Goal: Task Accomplishment & Management: Use online tool/utility

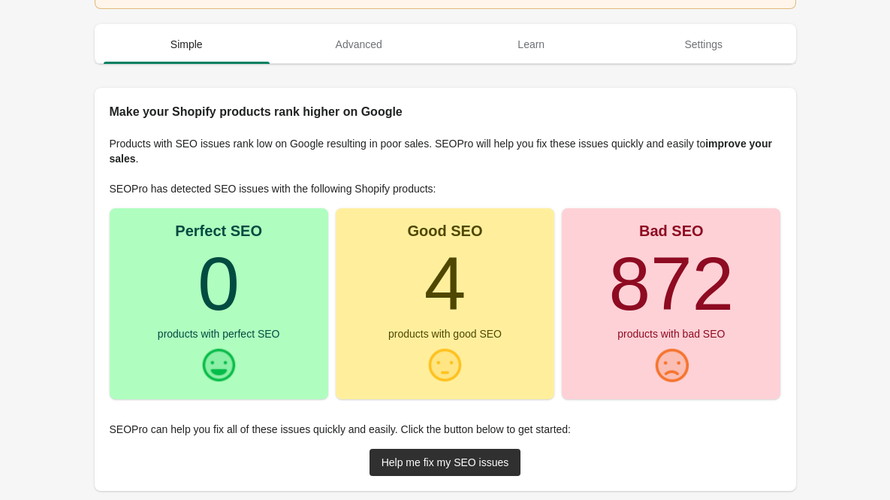
scroll to position [164, 0]
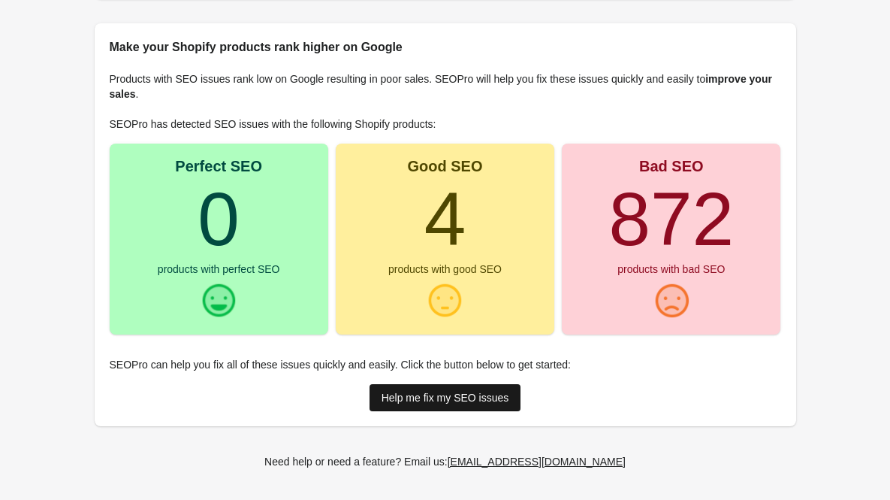
click at [457, 399] on div "Help me fix my SEO issues" at bounding box center [446, 397] width 128 height 12
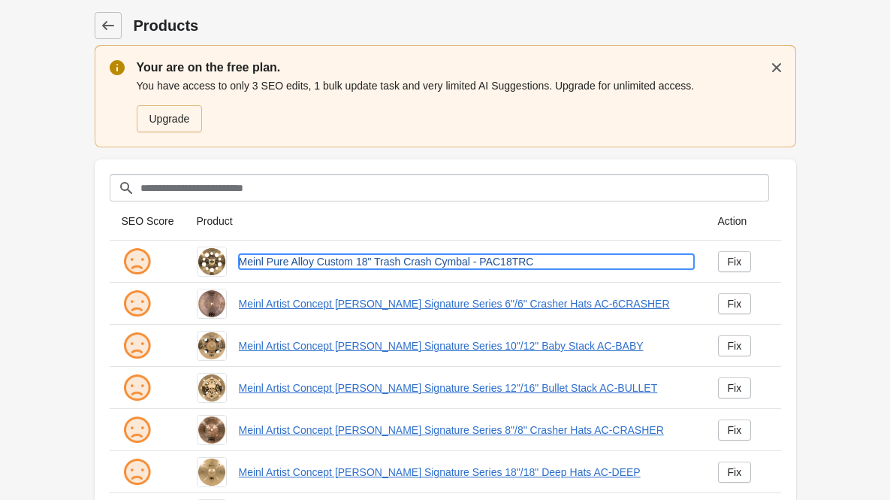
click at [368, 261] on link "Meinl Pure Alloy Custom 18" Trash Crash Cymbal - PAC18TRC" at bounding box center [466, 261] width 455 height 15
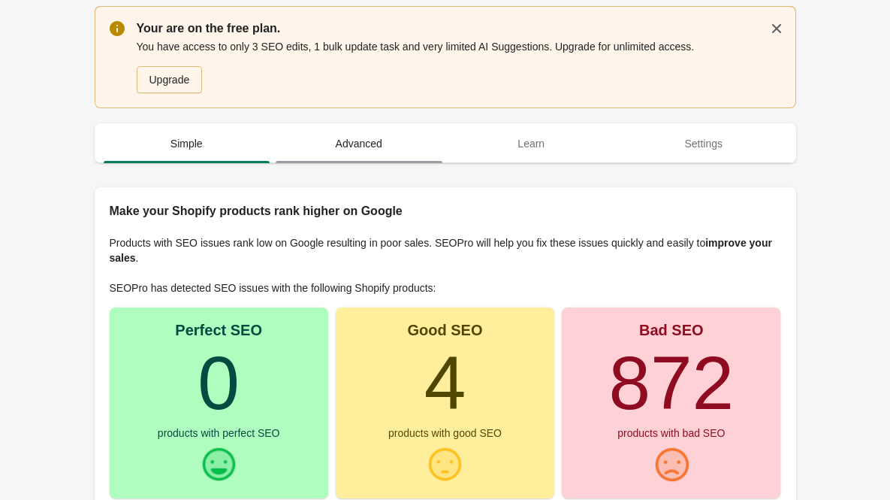
click at [346, 153] on span "Advanced" at bounding box center [359, 143] width 167 height 27
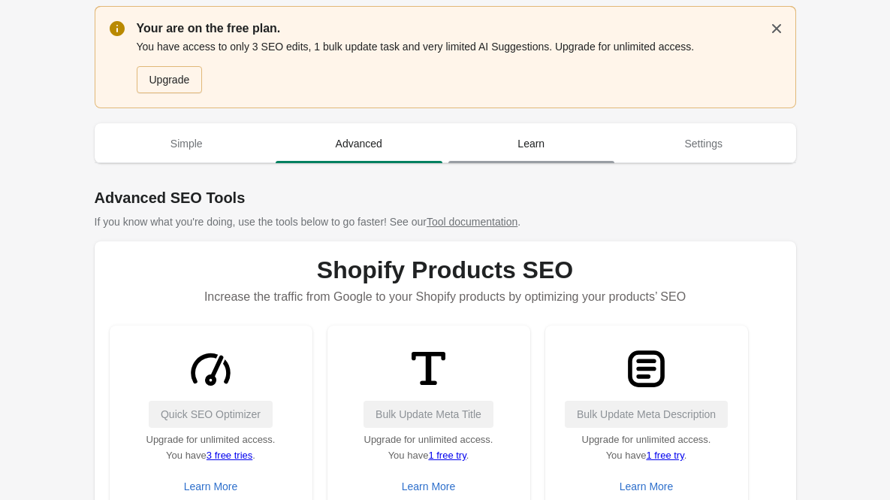
click at [515, 158] on button "Learn" at bounding box center [531, 143] width 173 height 39
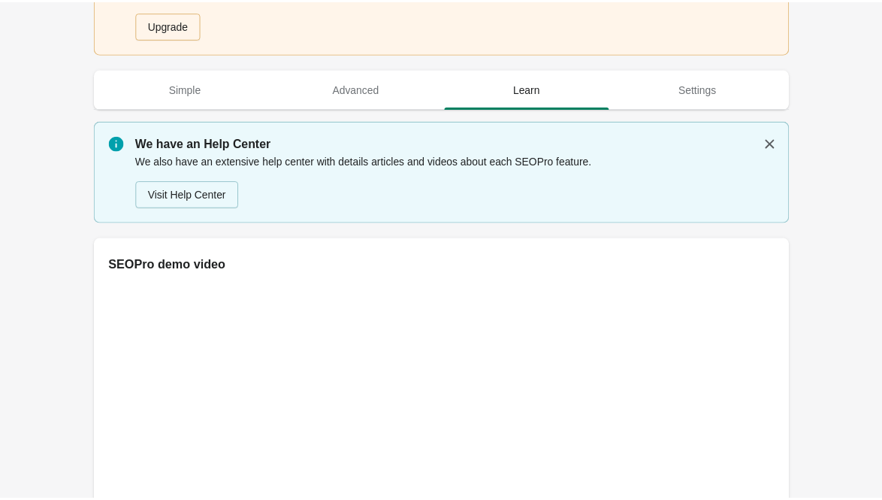
scroll to position [266, 0]
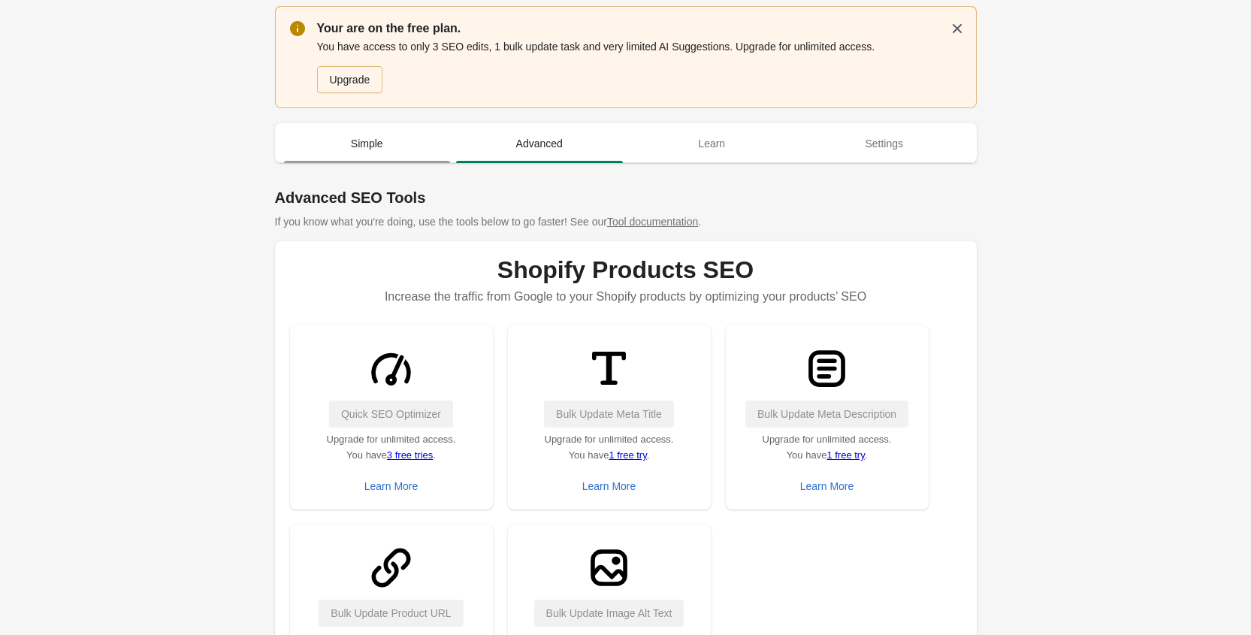
click at [364, 142] on span "Simple" at bounding box center [367, 143] width 167 height 27
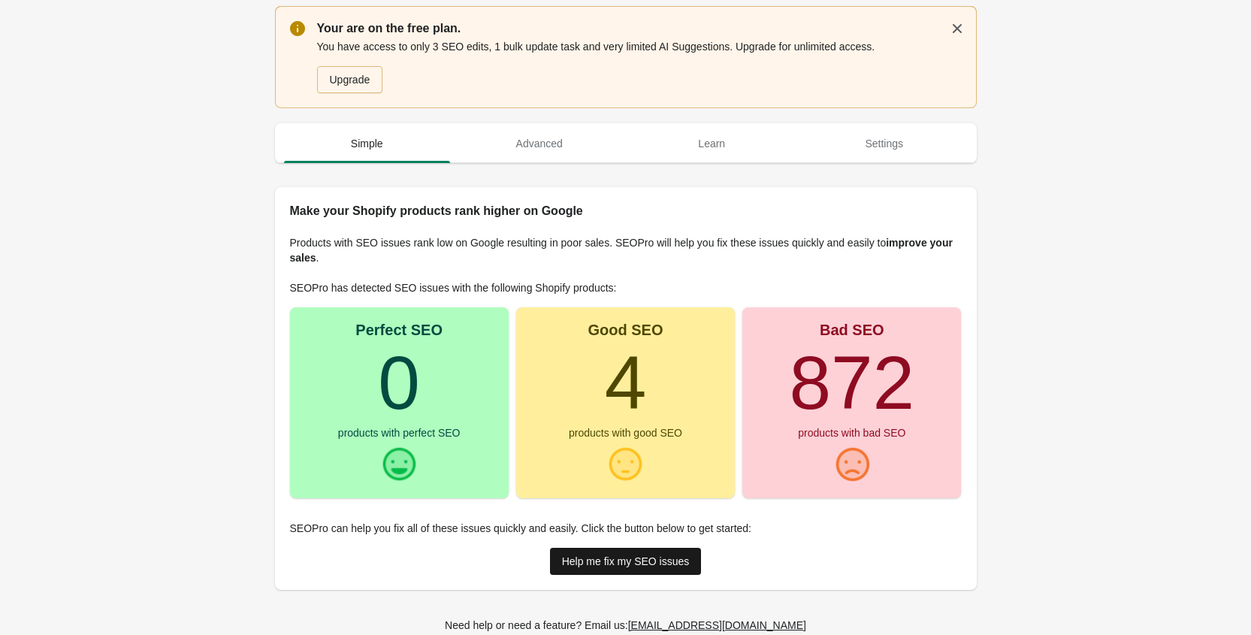
click at [605, 559] on div "Help me fix my SEO issues" at bounding box center [626, 561] width 128 height 12
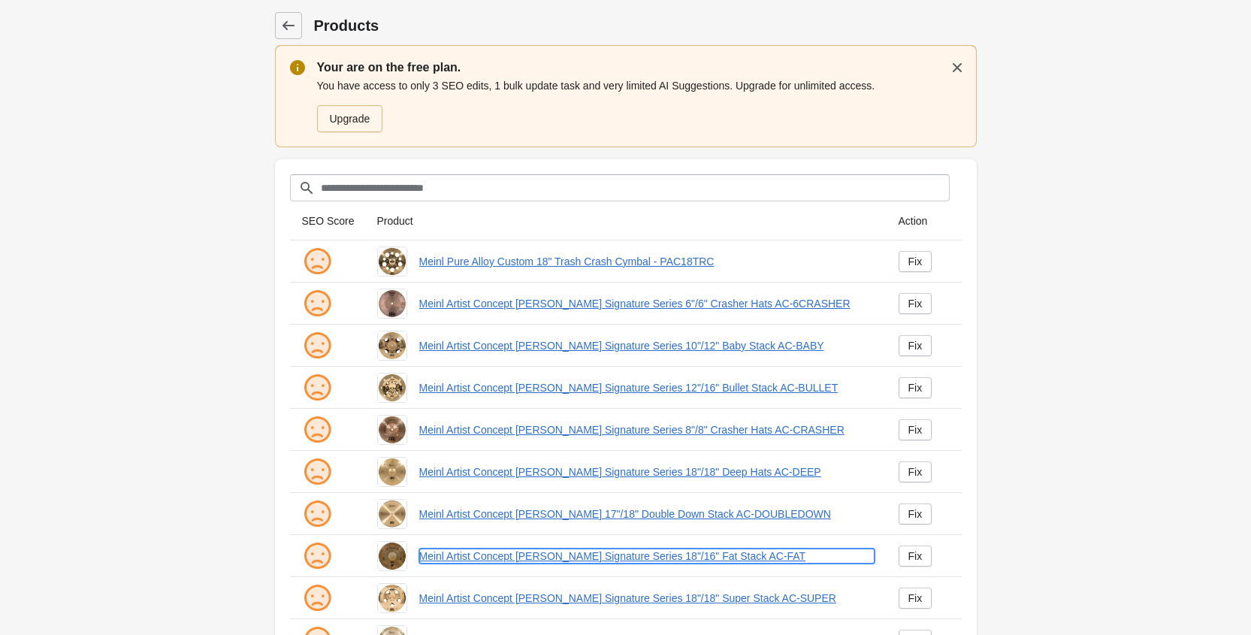
click at [605, 559] on link "Meinl Artist Concept Matt Garstka Signature Series 18"/16" Fat Stack AC-FAT" at bounding box center [646, 555] width 455 height 15
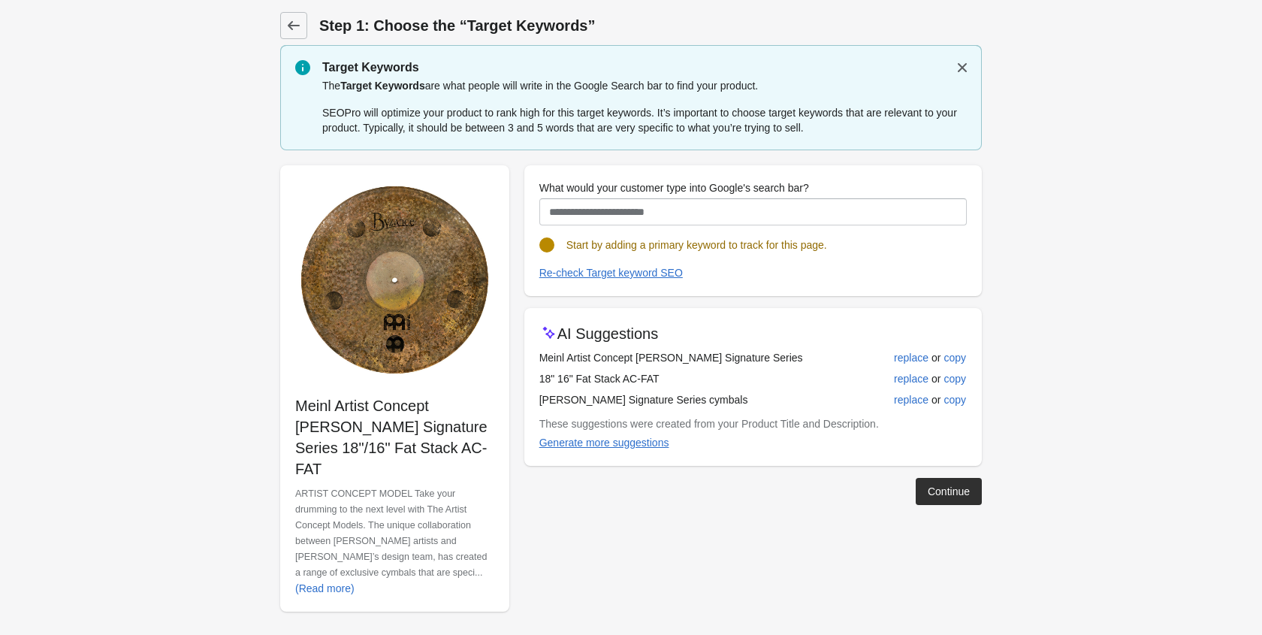
drag, startPoint x: 469, startPoint y: 446, endPoint x: 297, endPoint y: 411, distance: 175.6
click at [297, 411] on p "Meinl Artist Concept Matt Garstka Signature Series 18"/16" Fat Stack AC-FAT" at bounding box center [394, 437] width 199 height 84
copy p "Meinl Artist Concept Matt Garstka Signature Series 18"/16" Fat Stack AC-FAT"
